Goal: Task Accomplishment & Management: Manage account settings

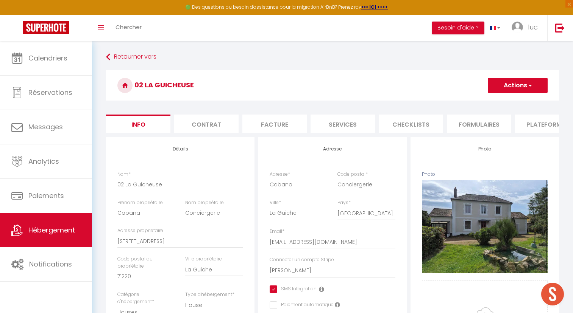
select select "houses"
select select "10"
select select "4"
select select "2"
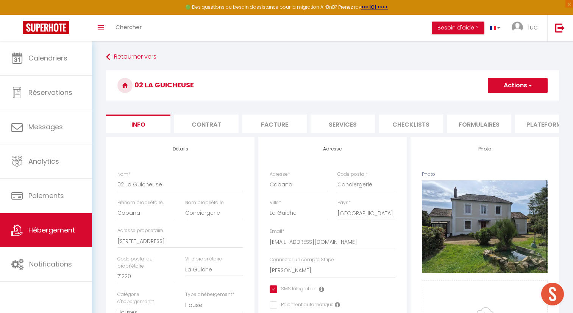
select select "16:00"
select select "23:45"
select select "11:00"
select select "30"
select select "120"
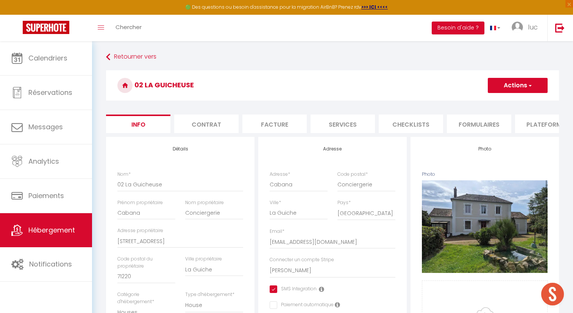
select select "10590"
select select "28"
select select "14978"
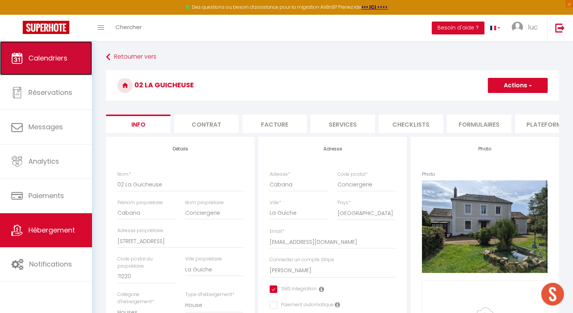
click at [70, 58] on link "Calendriers" at bounding box center [46, 58] width 92 height 34
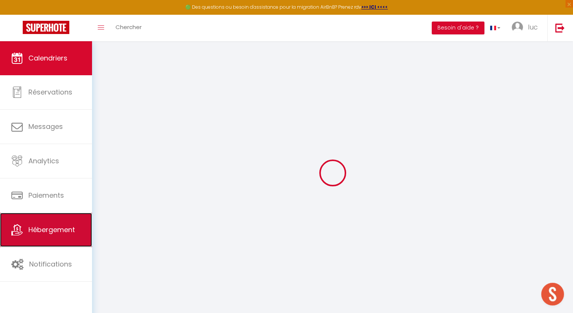
click at [79, 228] on link "Hébergement" at bounding box center [46, 230] width 92 height 34
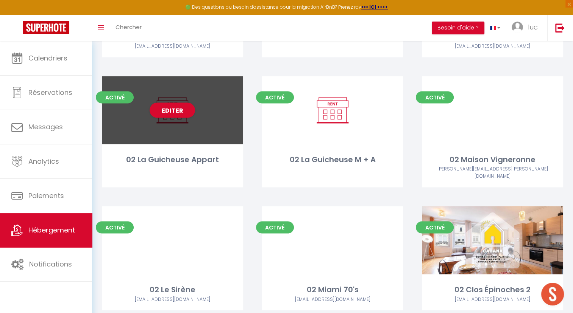
scroll to position [1494, 0]
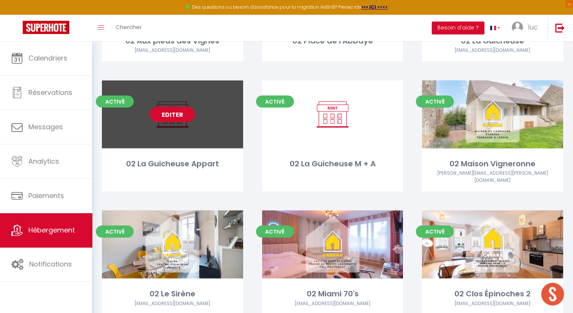
click at [164, 114] on link "Editer" at bounding box center [172, 114] width 45 height 15
select select "3"
select select "2"
select select "1"
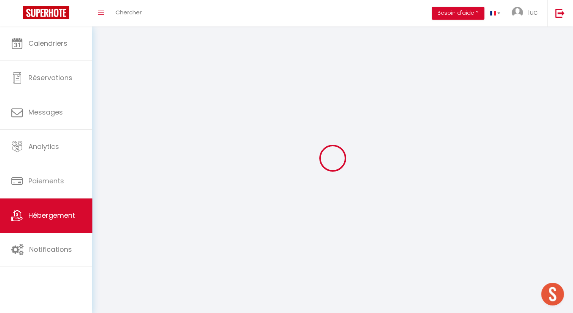
select select
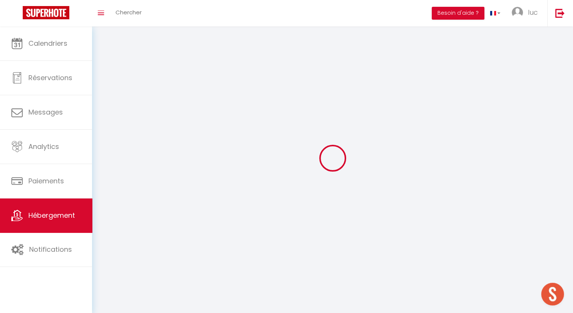
checkbox input "false"
select select
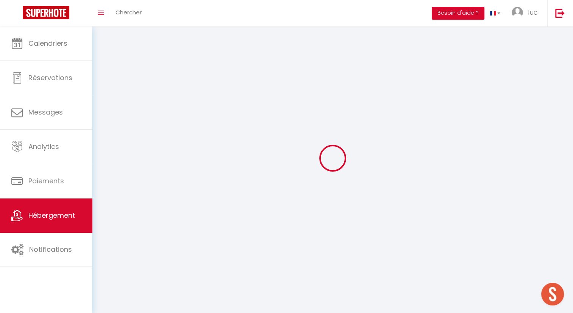
select select
select select "28"
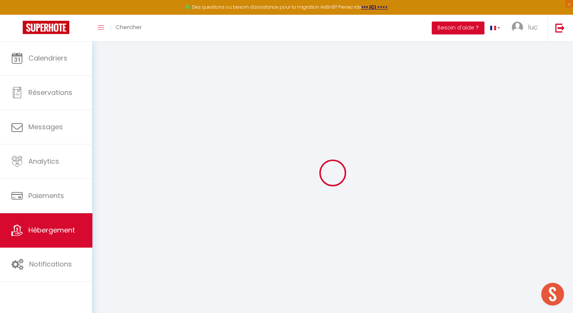
select select
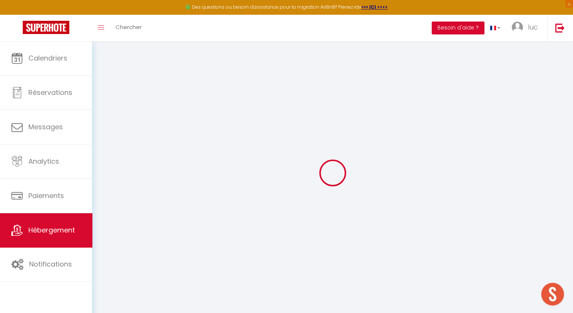
select select
checkbox input "false"
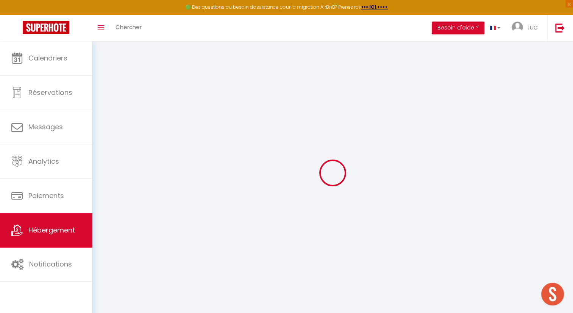
select select
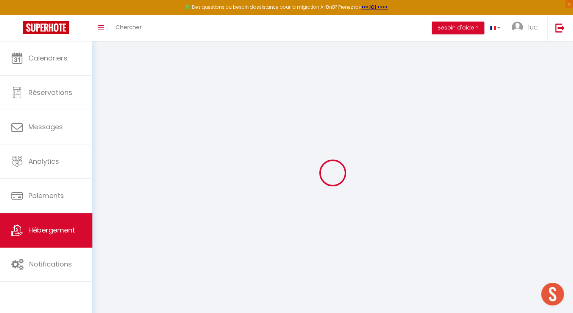
select select
checkbox input "false"
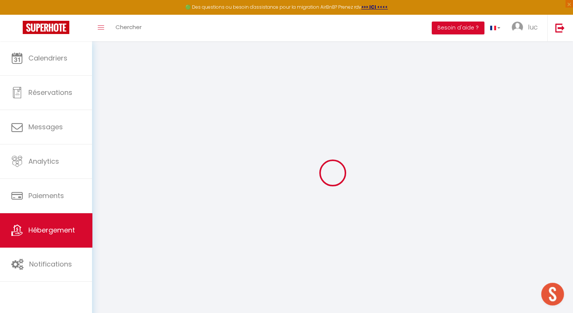
checkbox input "false"
select select
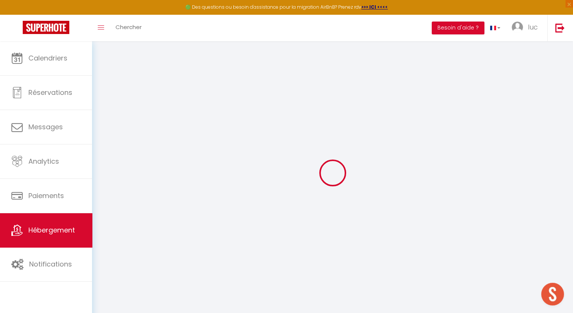
select select
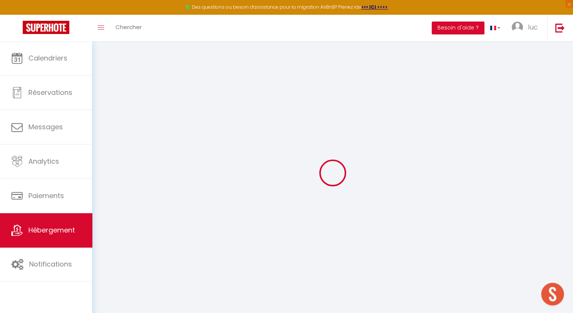
checkbox input "false"
select select
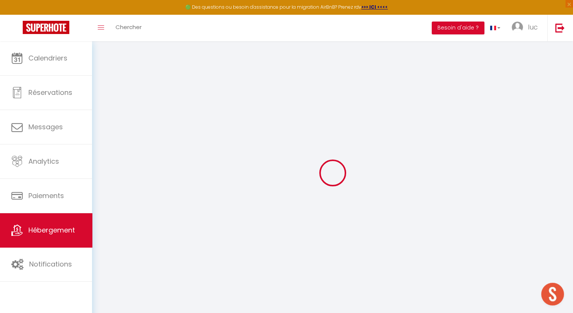
select select
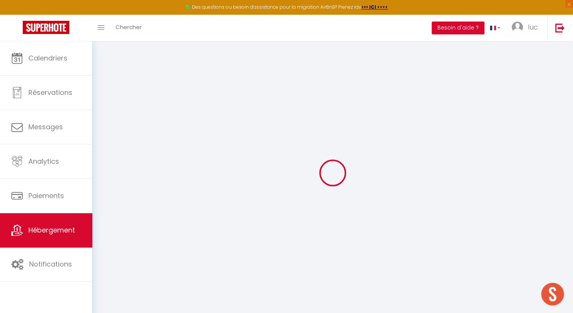
select select
checkbox input "false"
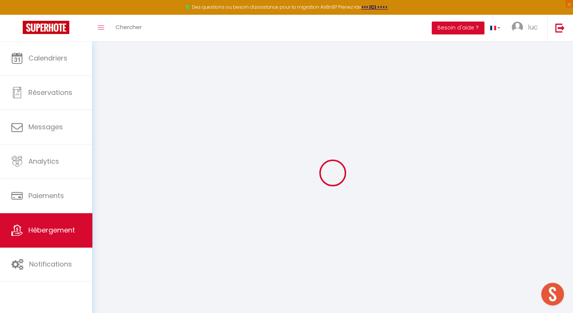
checkbox input "false"
select select
type input "02 La Guicheuse Appart"
type input "Cabana"
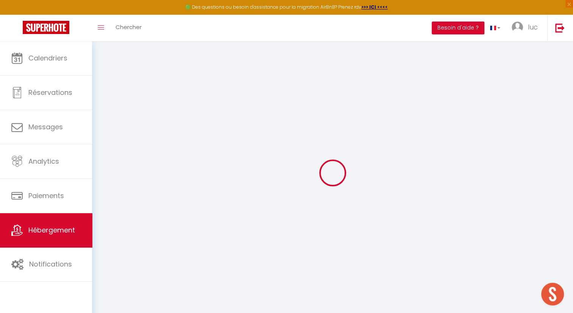
type input "Conciergerie"
type input "[STREET_ADDRESS]"
type input "71120"
type input "La Guiche"
select select "5"
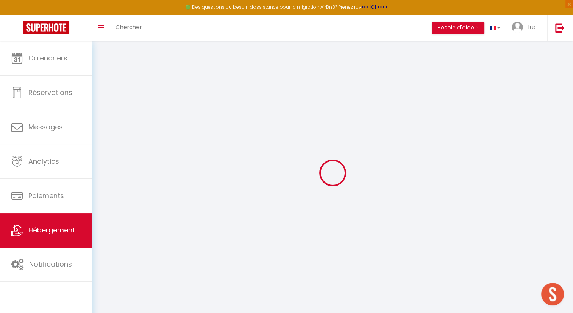
type input "48"
type input "10"
type input "69"
type input "0.90"
type input "300"
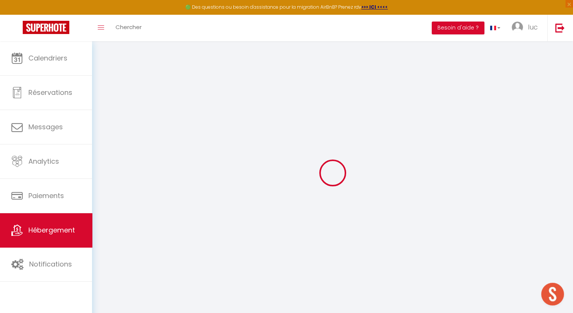
type input "20"
select select
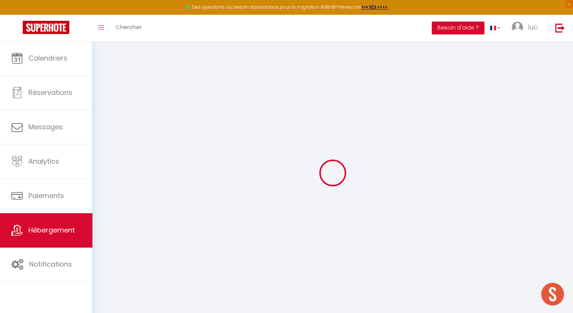
select select
type input "[STREET_ADDRESS]"
type input "71120"
type input "La Guiche"
type input "[EMAIL_ADDRESS][DOMAIN_NAME]"
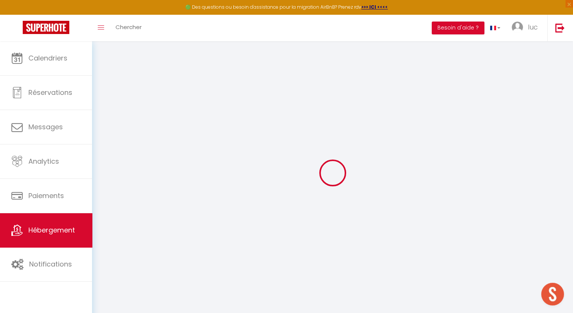
select select "10590"
checkbox input "true"
checkbox input "false"
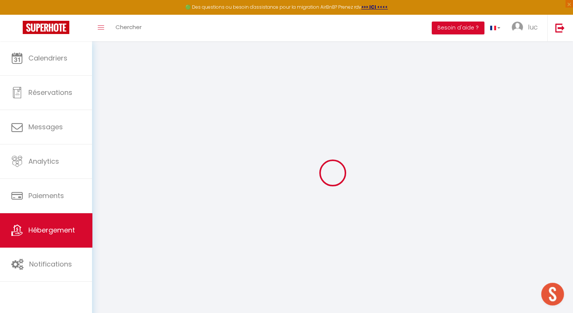
type input "69"
type input "0"
select select
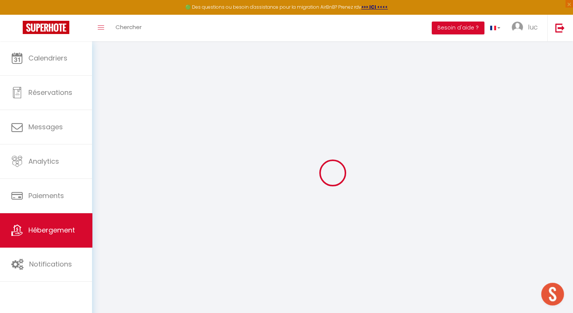
select select
checkbox input "true"
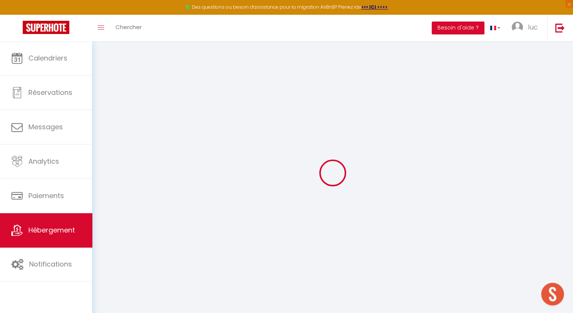
checkbox input "false"
select select
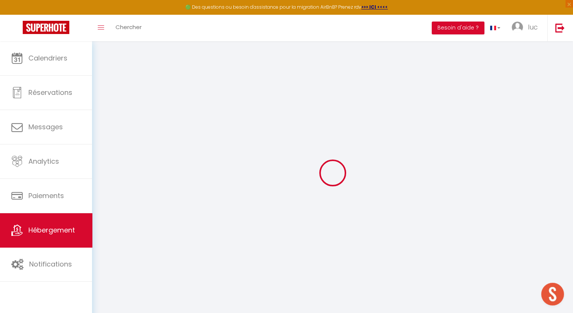
select select
checkbox input "true"
checkbox input "false"
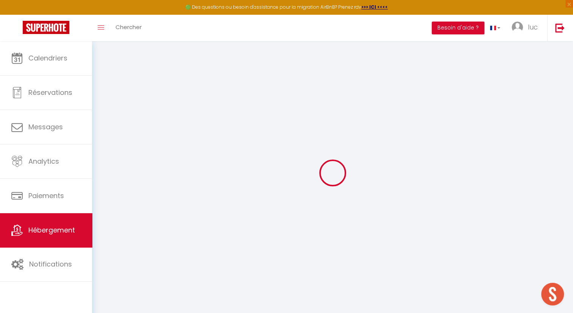
checkbox input "false"
checkbox input "true"
checkbox input "false"
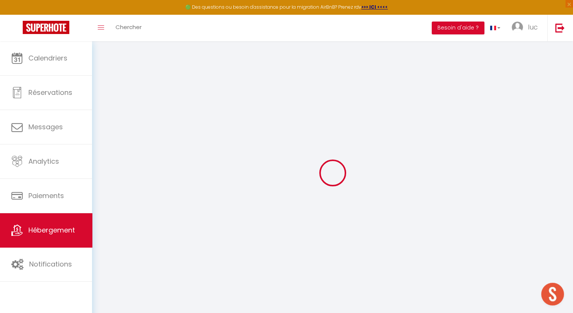
checkbox input "false"
select select "16:00"
select select "23:45"
select select "11:00"
select select "30"
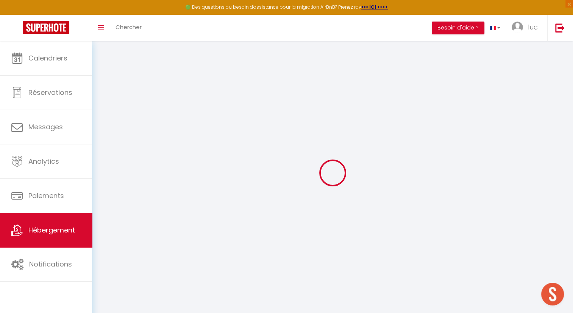
select select "120"
checkbox input "true"
checkbox input "false"
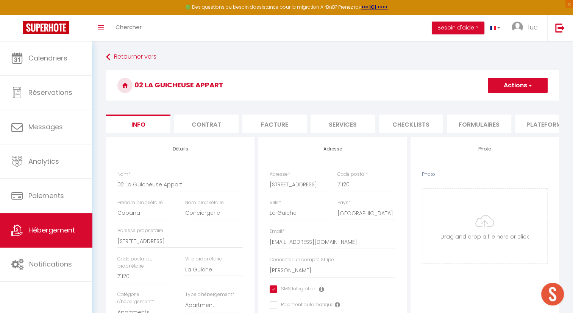
checkbox input "true"
checkbox input "false"
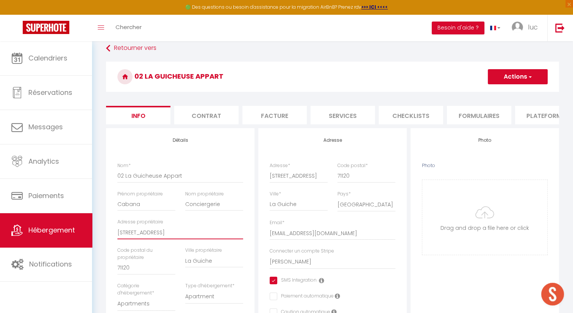
click at [147, 239] on input "[STREET_ADDRESS]" at bounding box center [180, 233] width 126 height 14
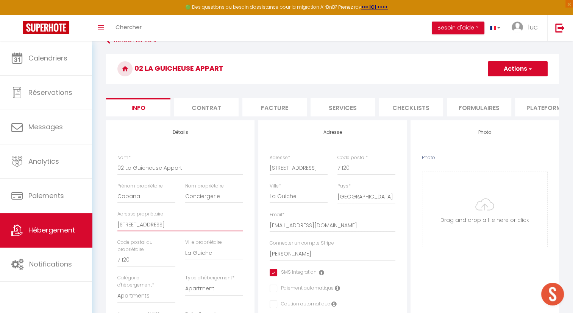
scroll to position [0, 229]
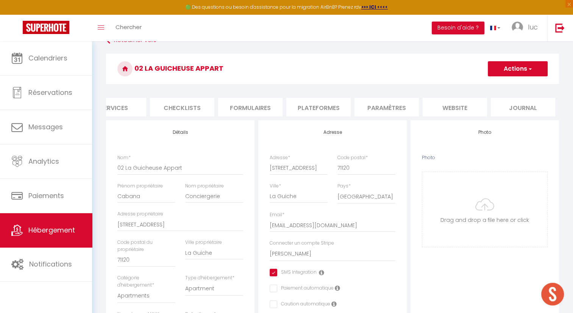
click at [460, 101] on li "website" at bounding box center [454, 107] width 64 height 19
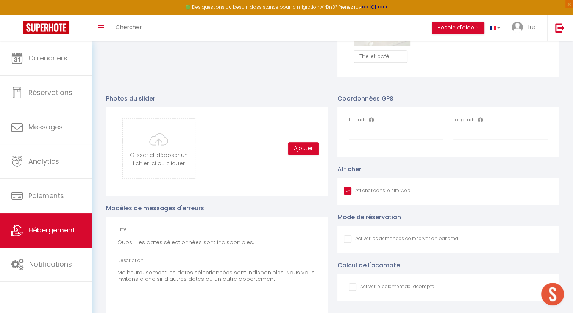
scroll to position [751, 0]
click at [371, 137] on input "Latitude" at bounding box center [396, 133] width 94 height 14
paste input "46.544525,4.4530541"
type input "46.544525"
click at [470, 134] on input "Longitude" at bounding box center [500, 133] width 94 height 14
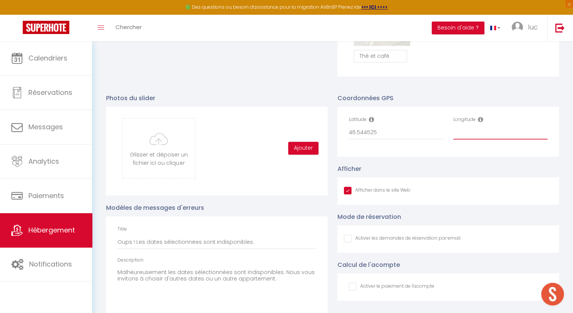
paste input "46.544525,4.4530541"
drag, startPoint x: 481, startPoint y: 139, endPoint x: 425, endPoint y: 138, distance: 55.3
click at [425, 138] on div "Latitude 46.544525 Longitude 46.544525,4.4530541" at bounding box center [448, 131] width 209 height 31
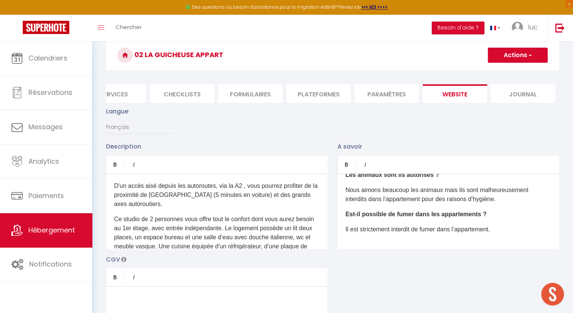
scroll to position [0, 0]
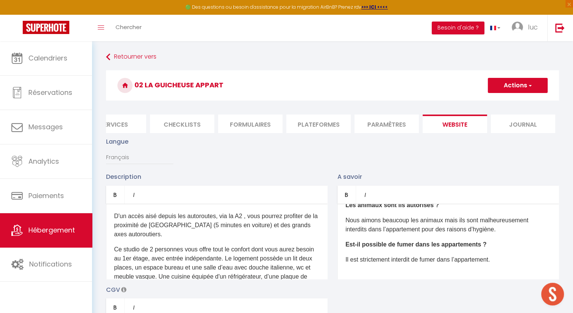
type input "4.4530541"
click at [527, 82] on span "button" at bounding box center [529, 86] width 5 height 8
click at [506, 101] on input "Enregistrer" at bounding box center [509, 102] width 28 height 8
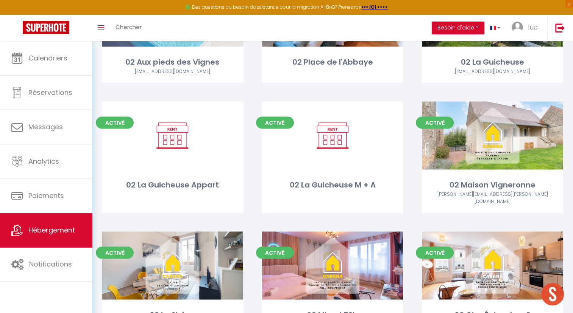
scroll to position [1474, 0]
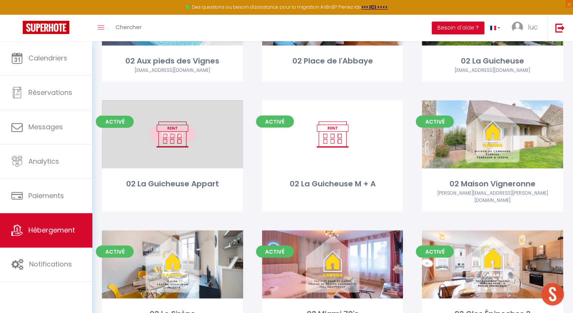
click at [167, 137] on link "Editer" at bounding box center [172, 134] width 45 height 15
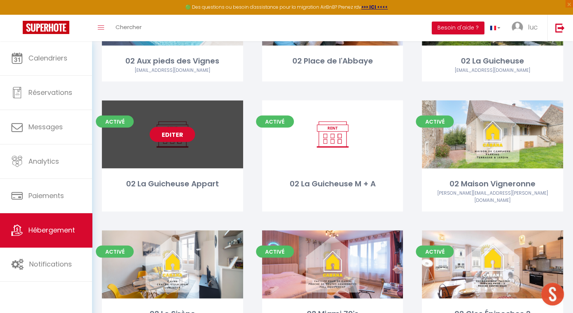
click at [172, 131] on link "Editer" at bounding box center [172, 134] width 45 height 15
select select "3"
select select "2"
select select "1"
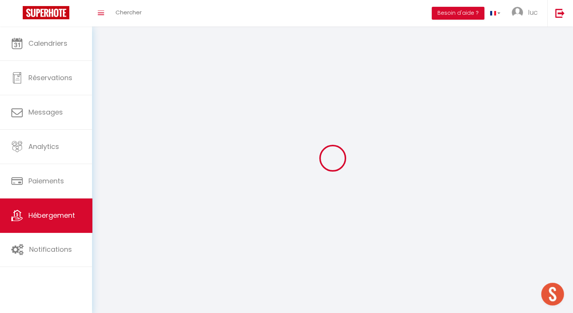
select select
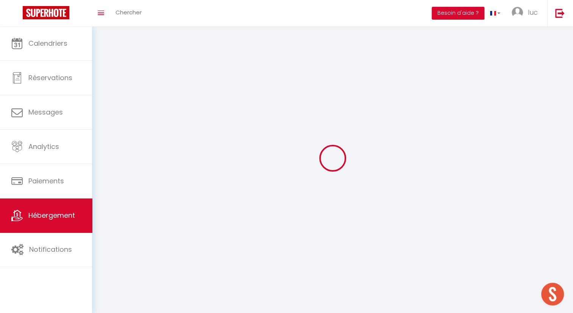
select select
checkbox input "false"
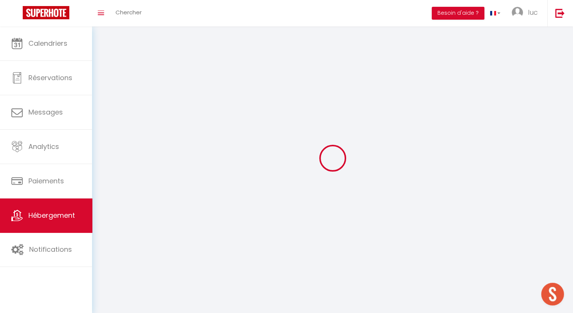
select select
select select "1"
select select "28"
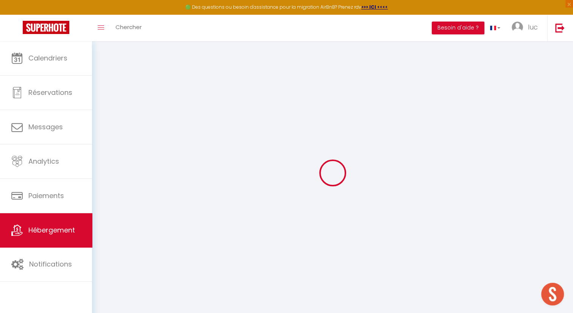
select select
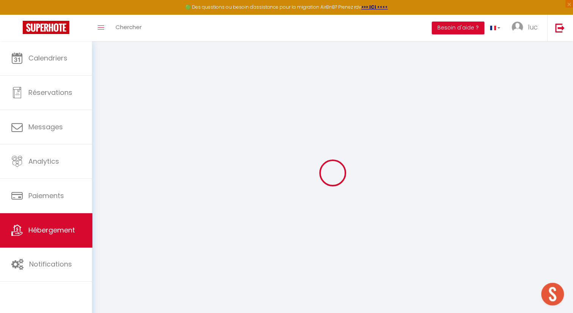
select select
checkbox input "false"
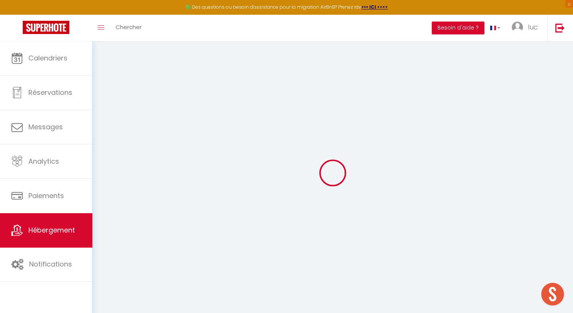
select select
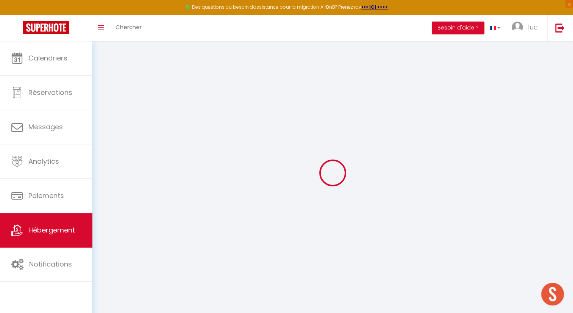
select select
checkbox input "false"
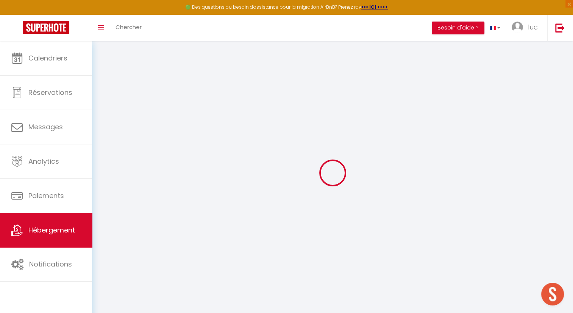
checkbox input "false"
select select
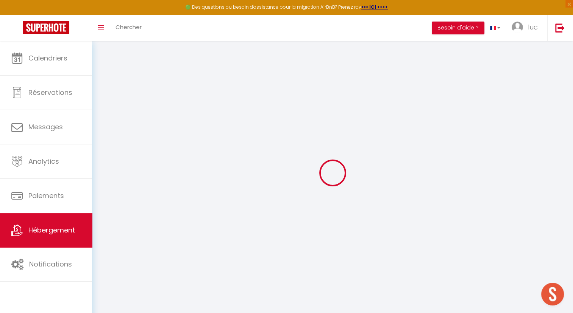
select select
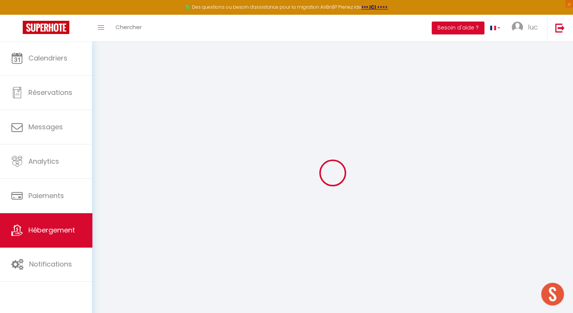
checkbox input "false"
select select
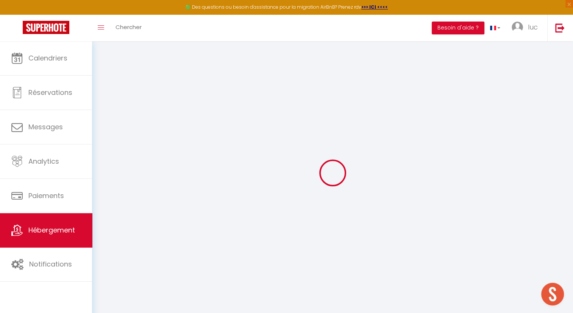
select select
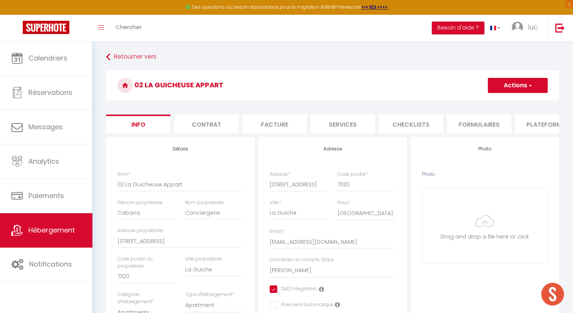
click at [346, 120] on li "Services" at bounding box center [342, 124] width 64 height 19
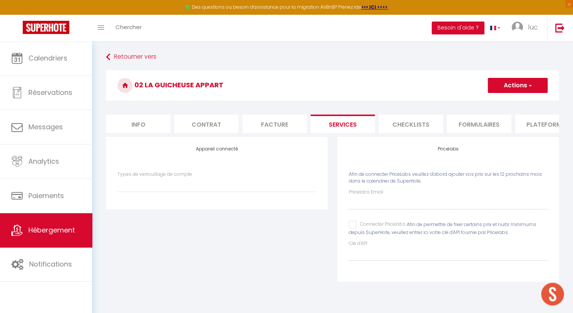
click at [354, 229] on input "Connecter Pricelabs" at bounding box center [377, 225] width 57 height 8
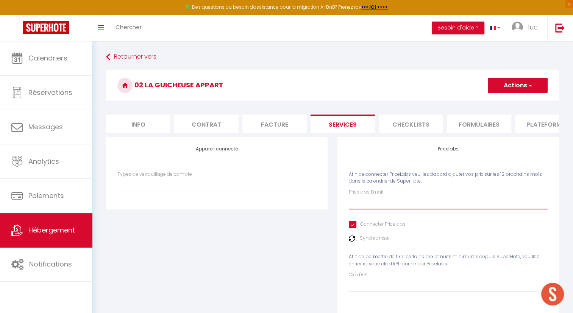
click at [368, 203] on input "Pricelabs Email" at bounding box center [448, 203] width 199 height 14
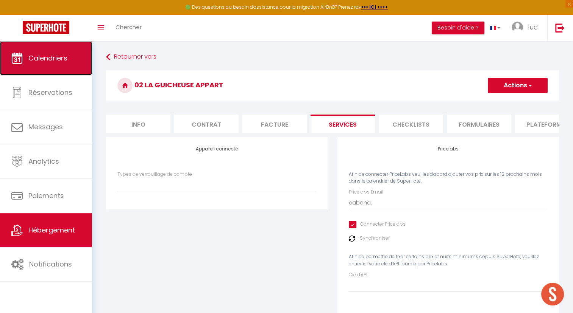
click at [45, 61] on span "Calendriers" at bounding box center [47, 57] width 39 height 9
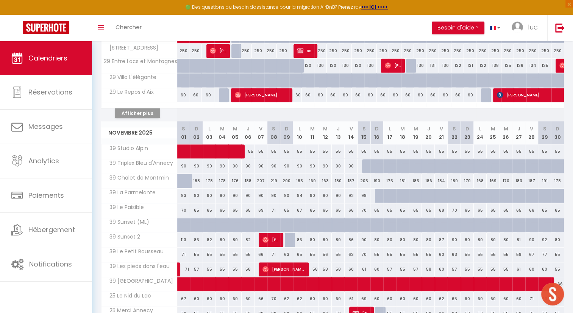
scroll to position [374, 0]
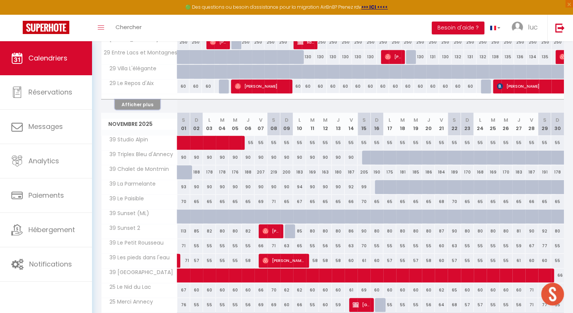
click at [145, 101] on button "Afficher plus" at bounding box center [137, 105] width 45 height 10
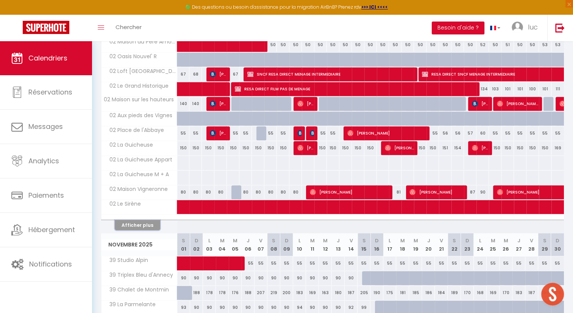
scroll to position [564, 0]
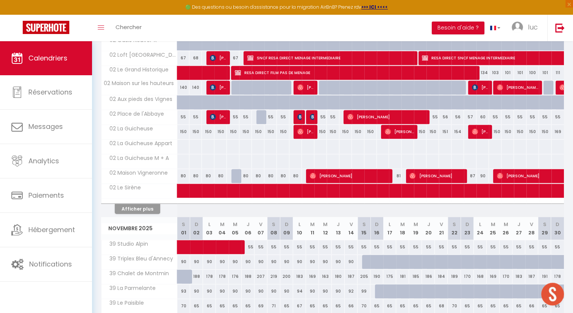
click at [279, 142] on div at bounding box center [282, 147] width 13 height 14
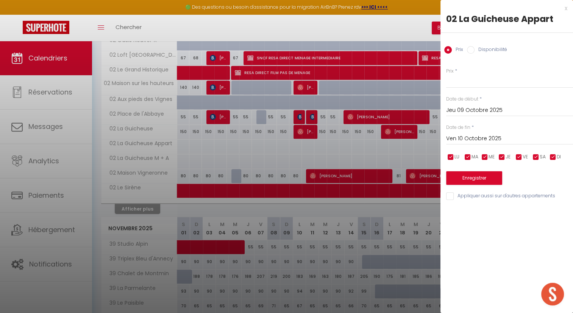
click at [503, 108] on input "Jeu 09 Octobre 2025" at bounding box center [509, 111] width 127 height 10
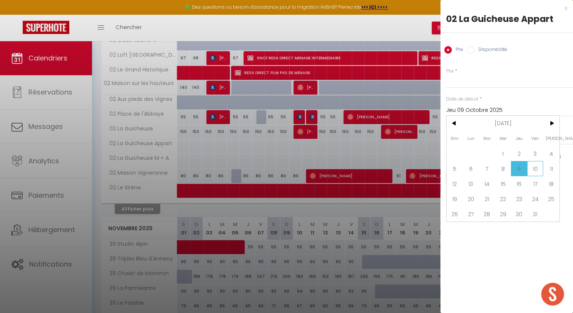
click at [534, 167] on span "10" at bounding box center [535, 168] width 16 height 15
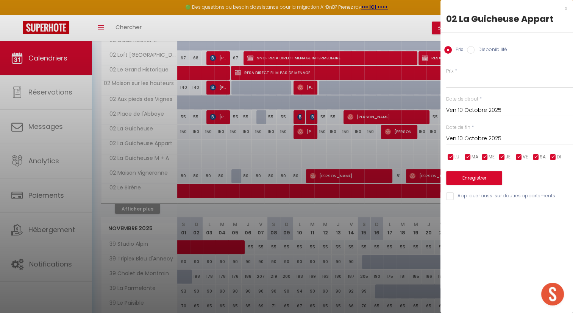
click at [504, 137] on input "Ven 10 Octobre 2025" at bounding box center [509, 139] width 127 height 10
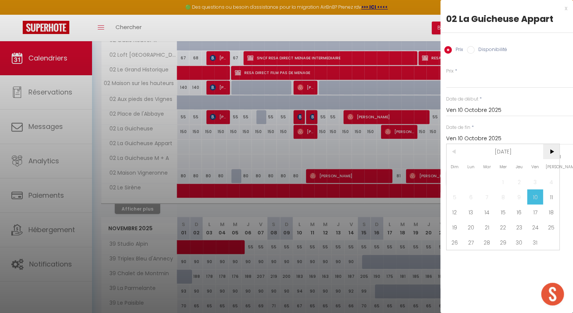
click at [556, 156] on span ">" at bounding box center [551, 151] width 16 height 15
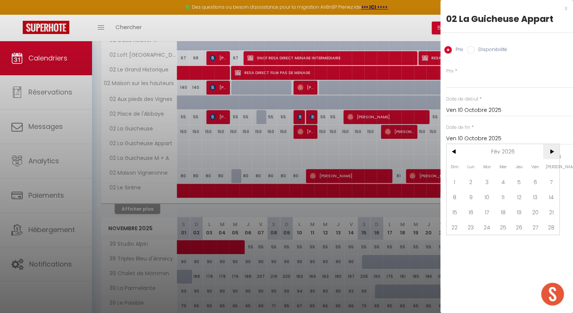
click at [556, 156] on span ">" at bounding box center [551, 151] width 16 height 15
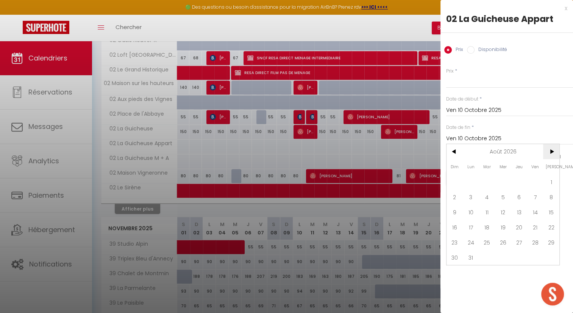
click at [556, 156] on span ">" at bounding box center [551, 151] width 16 height 15
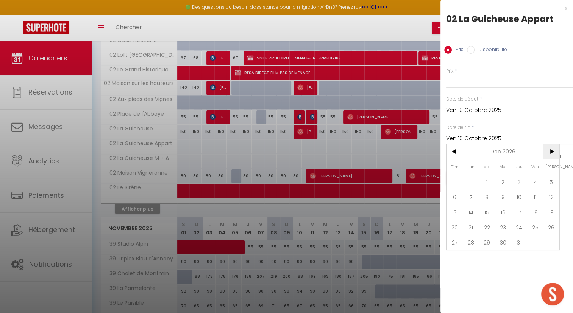
click at [556, 156] on span ">" at bounding box center [551, 151] width 16 height 15
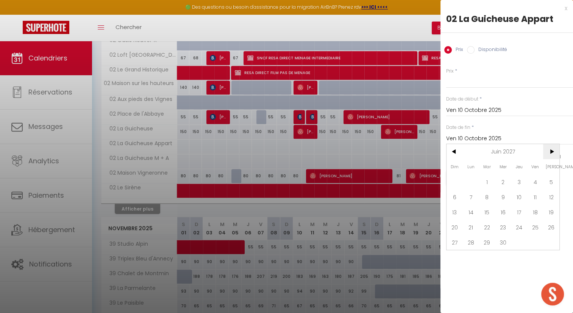
drag, startPoint x: 556, startPoint y: 156, endPoint x: 555, endPoint y: 146, distance: 10.3
click at [555, 146] on span ">" at bounding box center [551, 151] width 16 height 15
click at [554, 151] on span ">" at bounding box center [551, 151] width 16 height 15
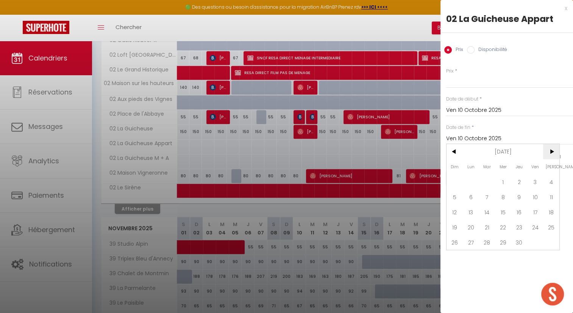
click at [554, 151] on span ">" at bounding box center [551, 151] width 16 height 15
click at [458, 215] on span "10" at bounding box center [454, 212] width 16 height 15
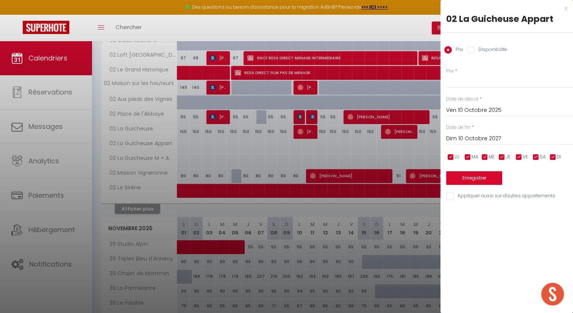
click at [467, 49] on input "Disponibilité" at bounding box center [471, 50] width 8 height 8
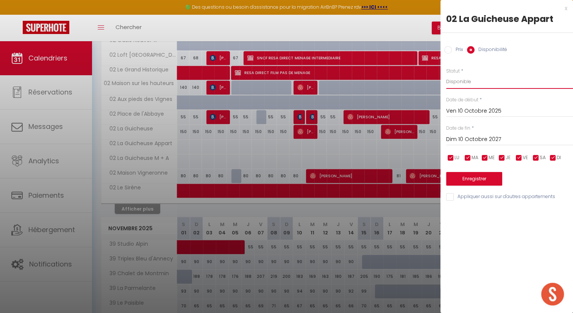
click at [476, 82] on select "Disponible Indisponible" at bounding box center [509, 82] width 127 height 14
click at [471, 78] on select "Disponible Indisponible" at bounding box center [509, 82] width 127 height 14
click at [449, 47] on input "Prix" at bounding box center [448, 50] width 8 height 8
click at [460, 84] on input "Prix" at bounding box center [509, 82] width 127 height 14
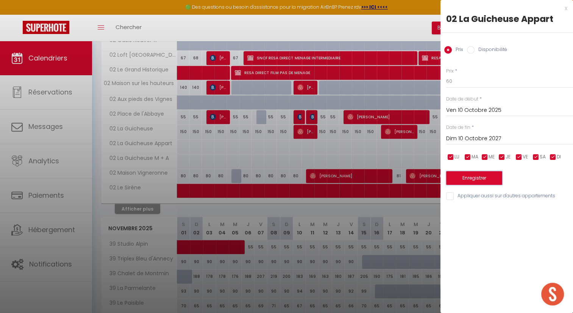
click at [472, 176] on button "Enregistrer" at bounding box center [474, 178] width 56 height 14
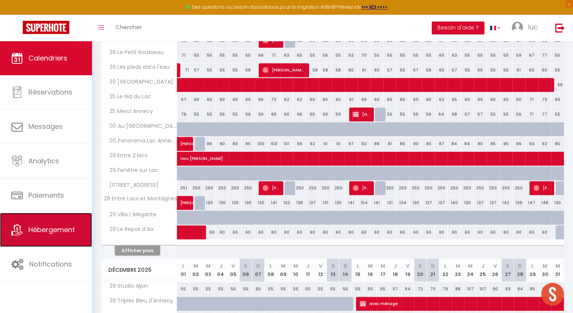
click at [63, 219] on link "Hébergement" at bounding box center [46, 230] width 92 height 34
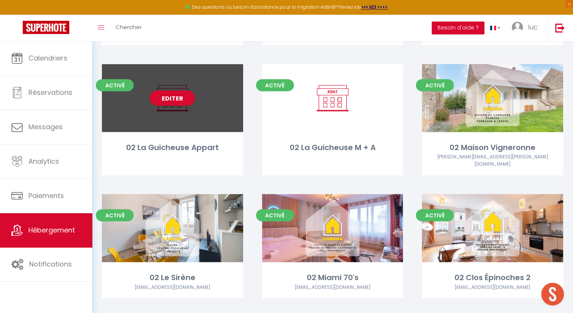
scroll to position [1511, 0]
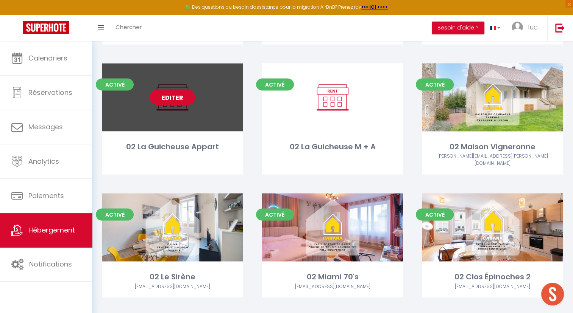
click at [180, 97] on link "Editer" at bounding box center [172, 97] width 45 height 15
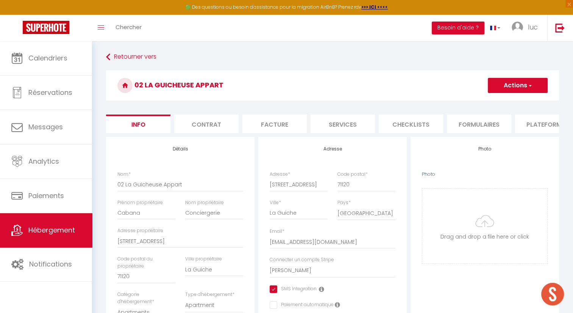
click at [338, 127] on li "Services" at bounding box center [342, 124] width 64 height 19
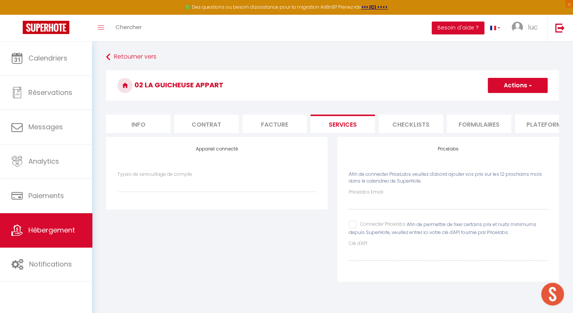
click at [353, 229] on input "Connecter Pricelabs" at bounding box center [377, 225] width 57 height 8
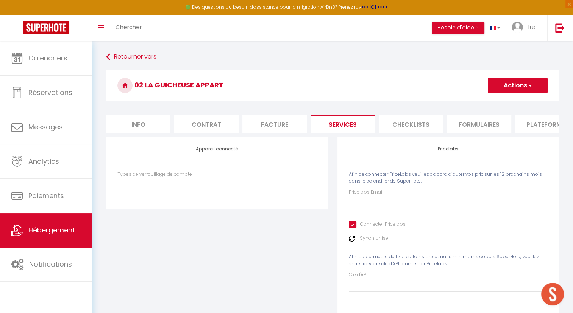
click at [371, 208] on input "Pricelabs Email" at bounding box center [448, 203] width 199 height 14
click at [533, 92] on button "Actions" at bounding box center [518, 85] width 60 height 15
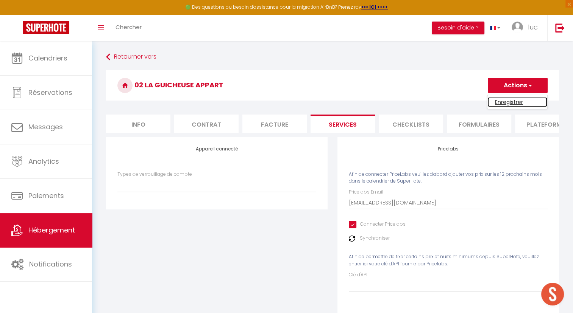
click at [504, 102] on link "Enregistrer" at bounding box center [517, 102] width 60 height 10
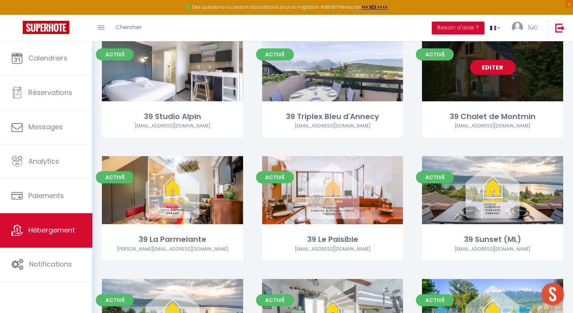
scroll to position [41, 0]
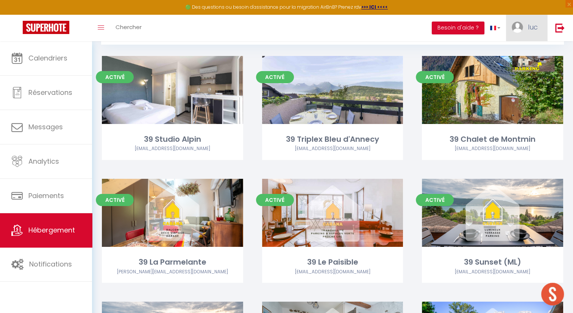
click at [528, 32] on link "luc" at bounding box center [526, 28] width 41 height 26
click at [519, 55] on link "Paramètres" at bounding box center [517, 52] width 56 height 13
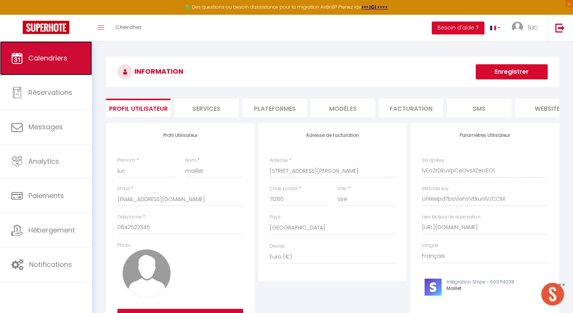
click at [35, 52] on link "Calendriers" at bounding box center [46, 58] width 92 height 34
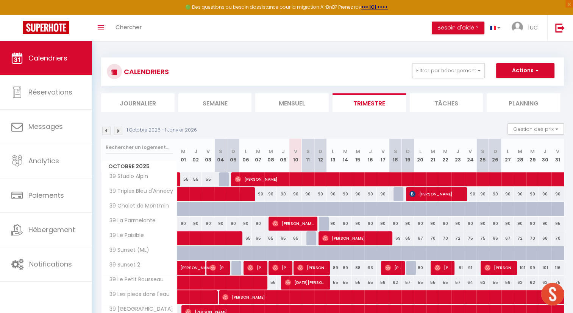
click at [516, 84] on div "CALENDRIERS Filtrer par hébergement Secteur Annecy 39 Studio Alpin 39 La Parmel…" at bounding box center [332, 72] width 463 height 28
click at [526, 73] on button "Actions" at bounding box center [525, 70] width 58 height 15
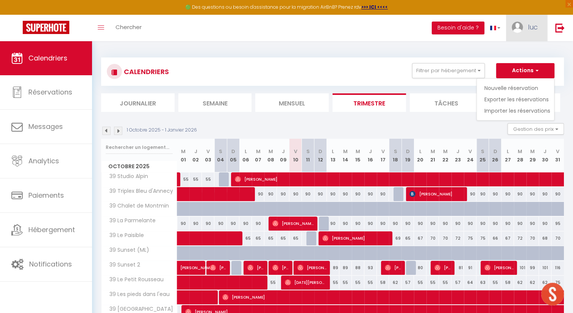
click at [533, 23] on span "luc" at bounding box center [533, 26] width 10 height 9
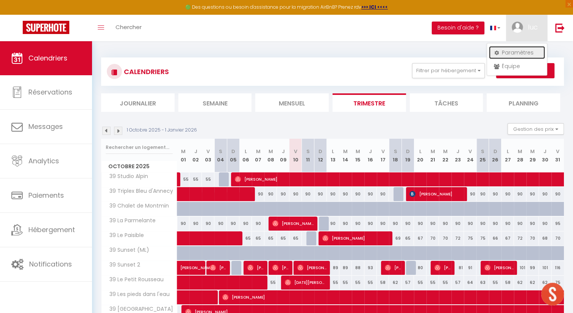
click at [521, 51] on link "Paramètres" at bounding box center [517, 52] width 56 height 13
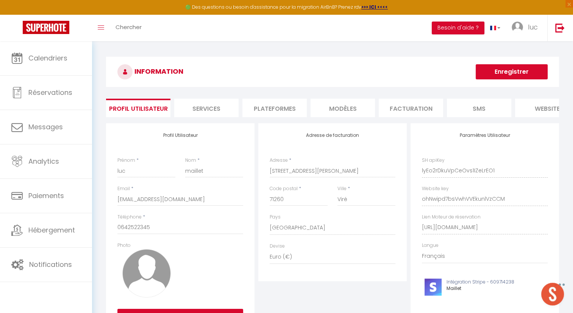
scroll to position [0, 92]
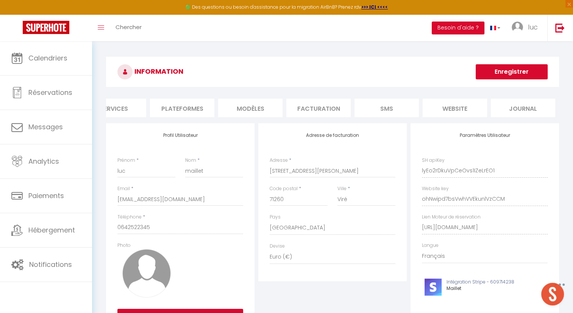
click at [200, 108] on li "Plateformes" at bounding box center [182, 108] width 64 height 19
